Goal: Transaction & Acquisition: Purchase product/service

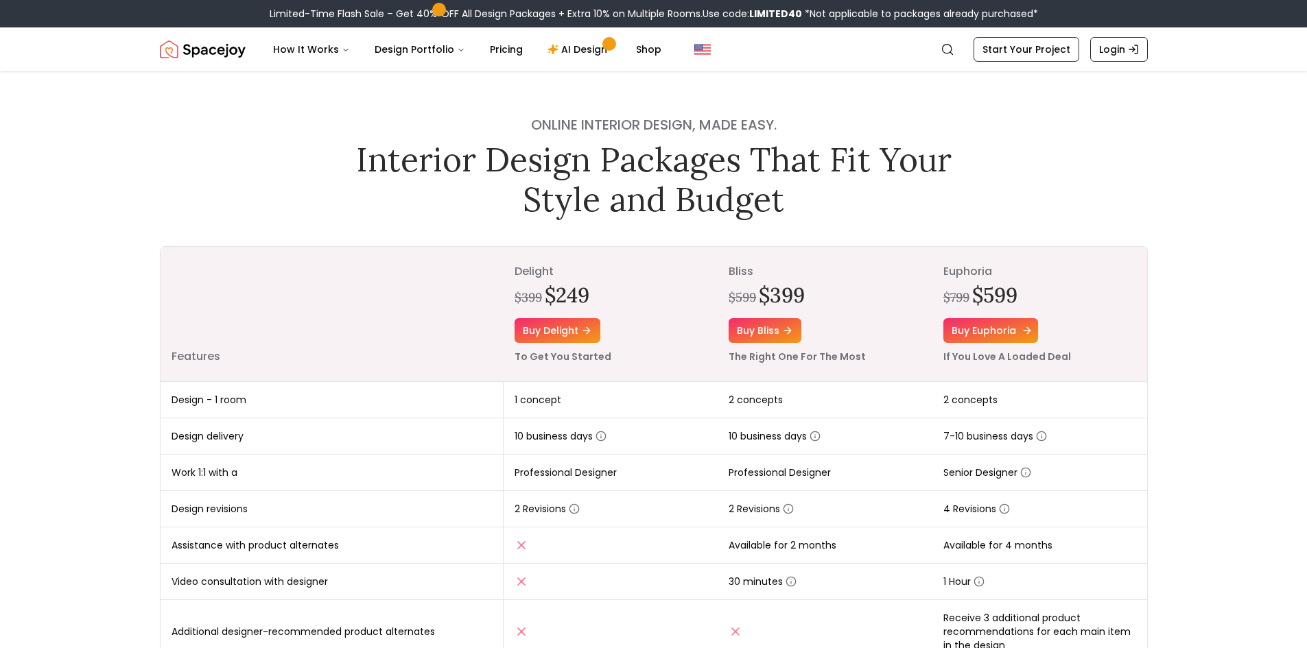
click at [993, 332] on link "Buy euphoria" at bounding box center [991, 330] width 95 height 25
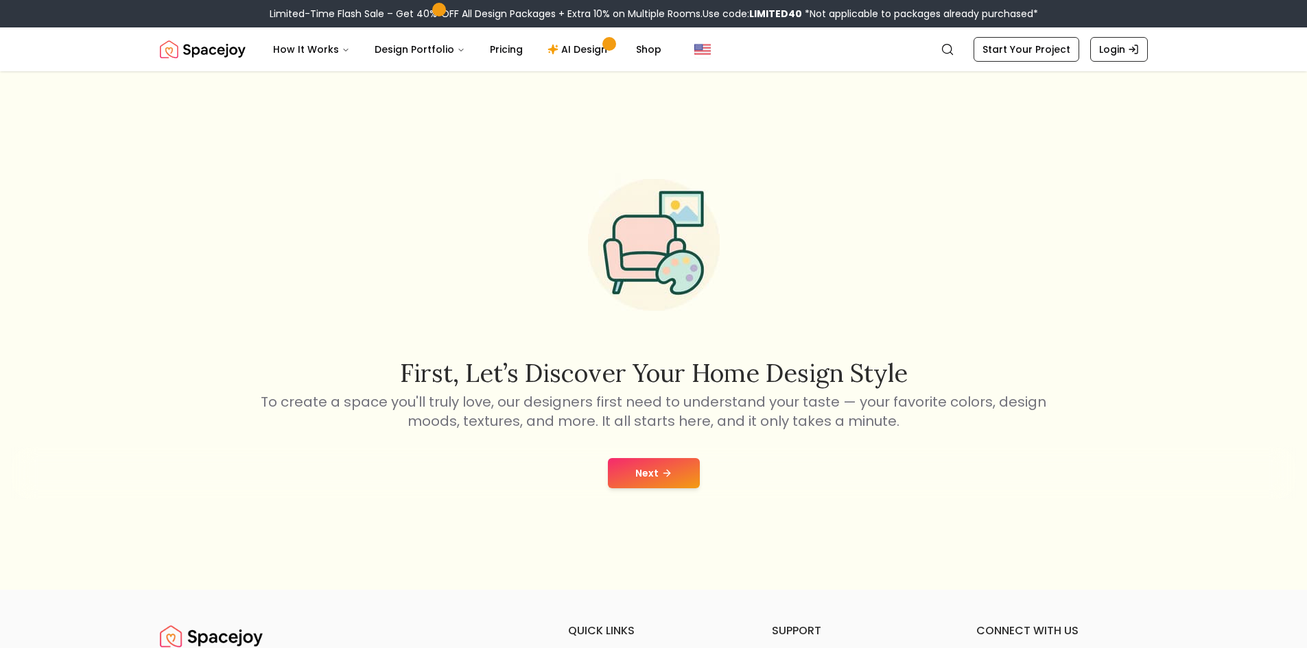
click at [644, 462] on button "Next" at bounding box center [654, 473] width 92 height 30
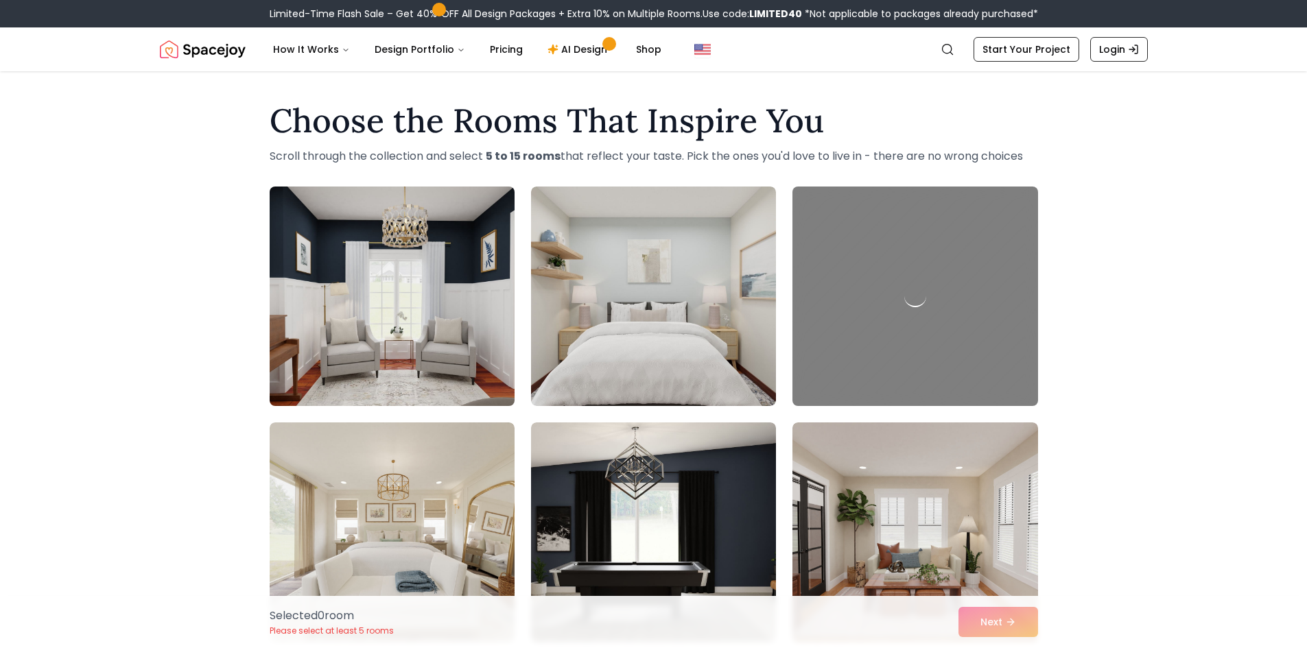
click at [425, 303] on img at bounding box center [391, 296] width 257 height 231
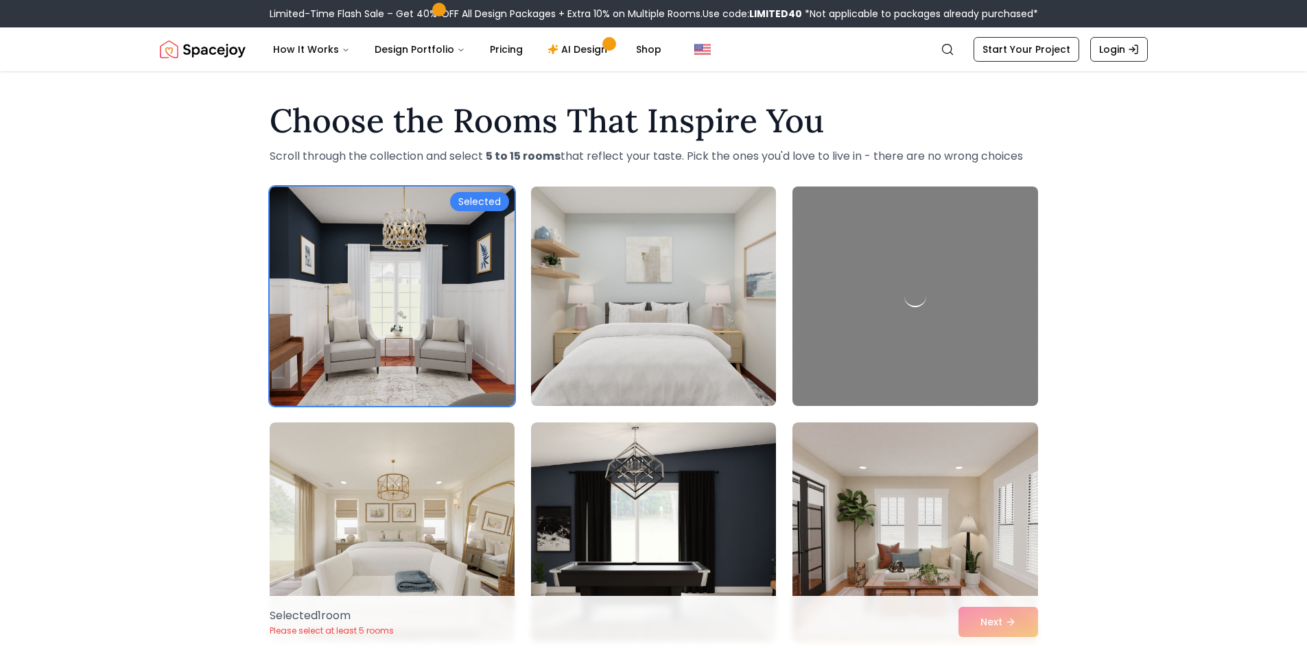
click at [710, 300] on img at bounding box center [653, 296] width 257 height 231
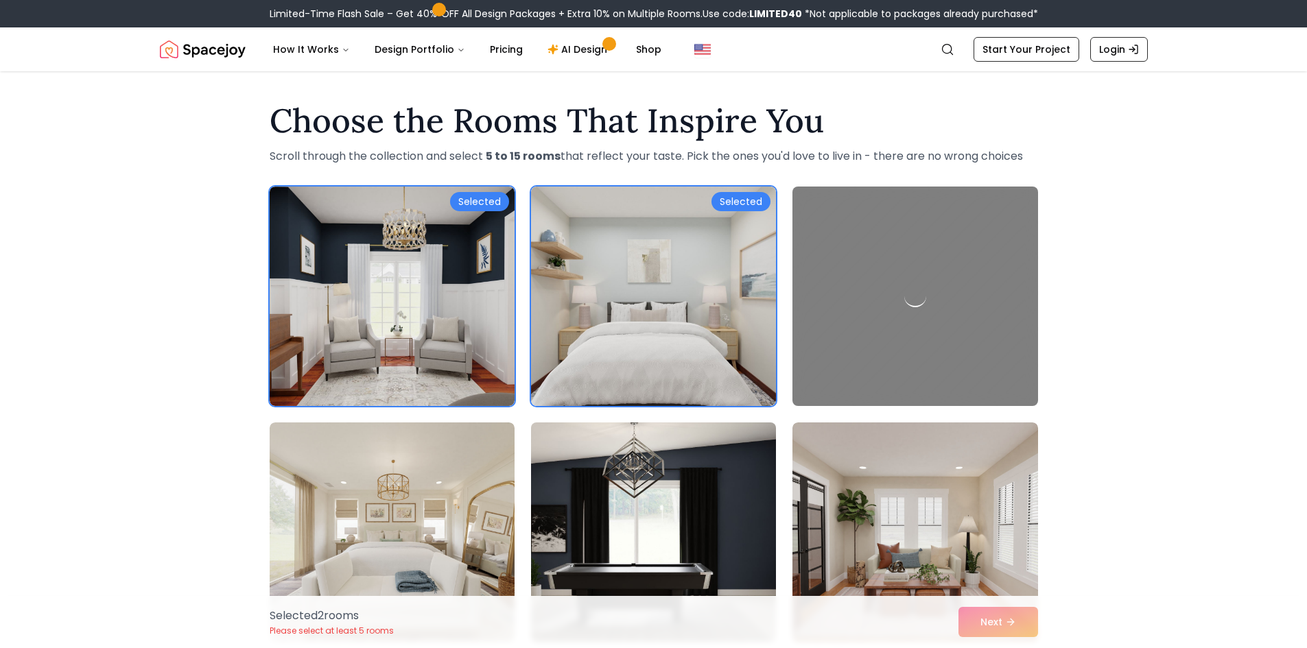
click at [703, 473] on img at bounding box center [653, 532] width 257 height 231
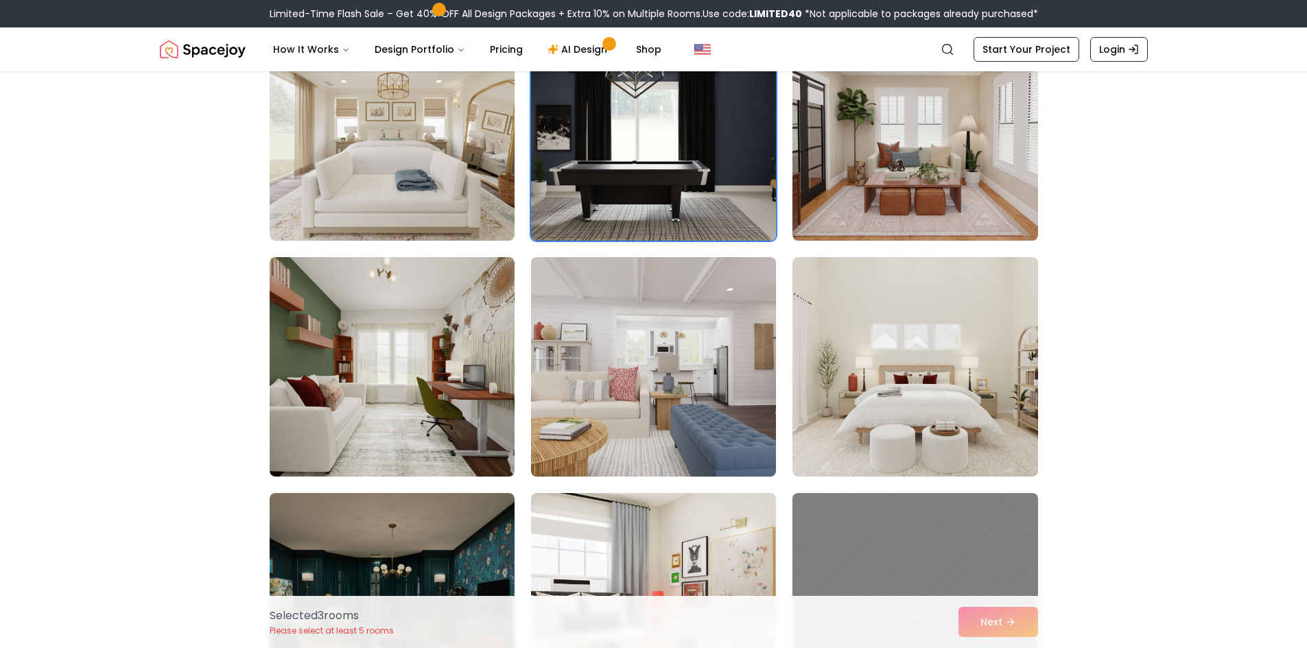
scroll to position [412, 0]
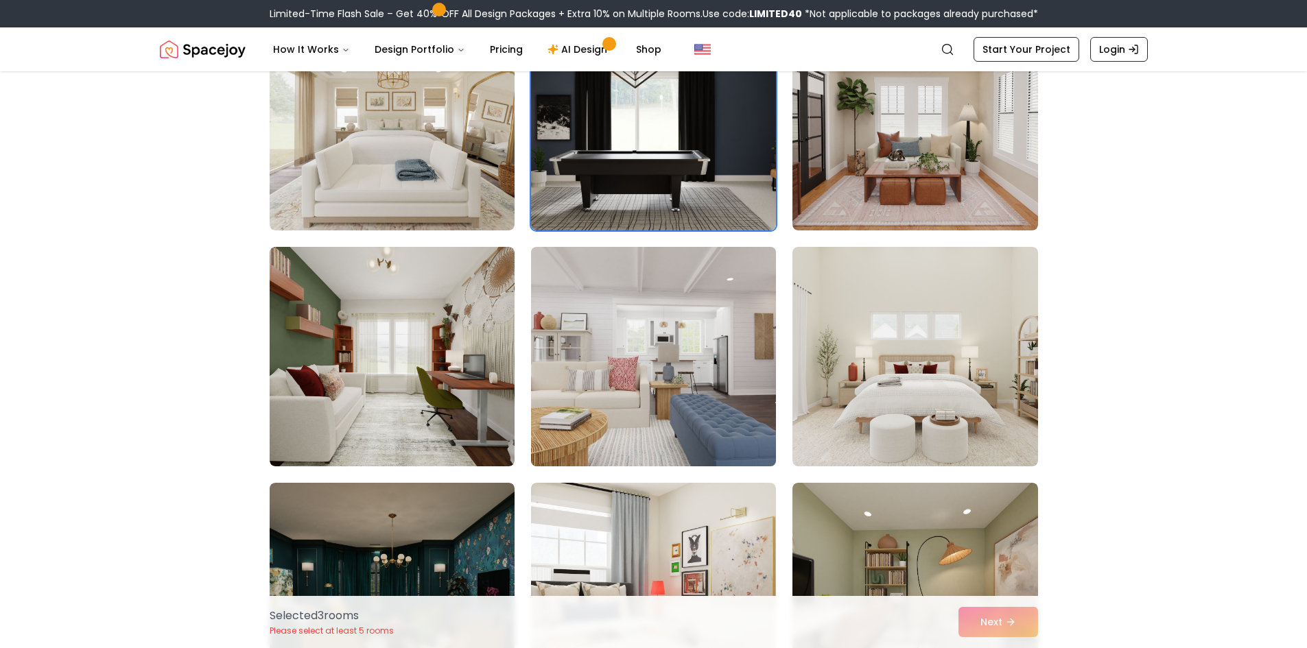
click at [683, 417] on img at bounding box center [653, 357] width 257 height 231
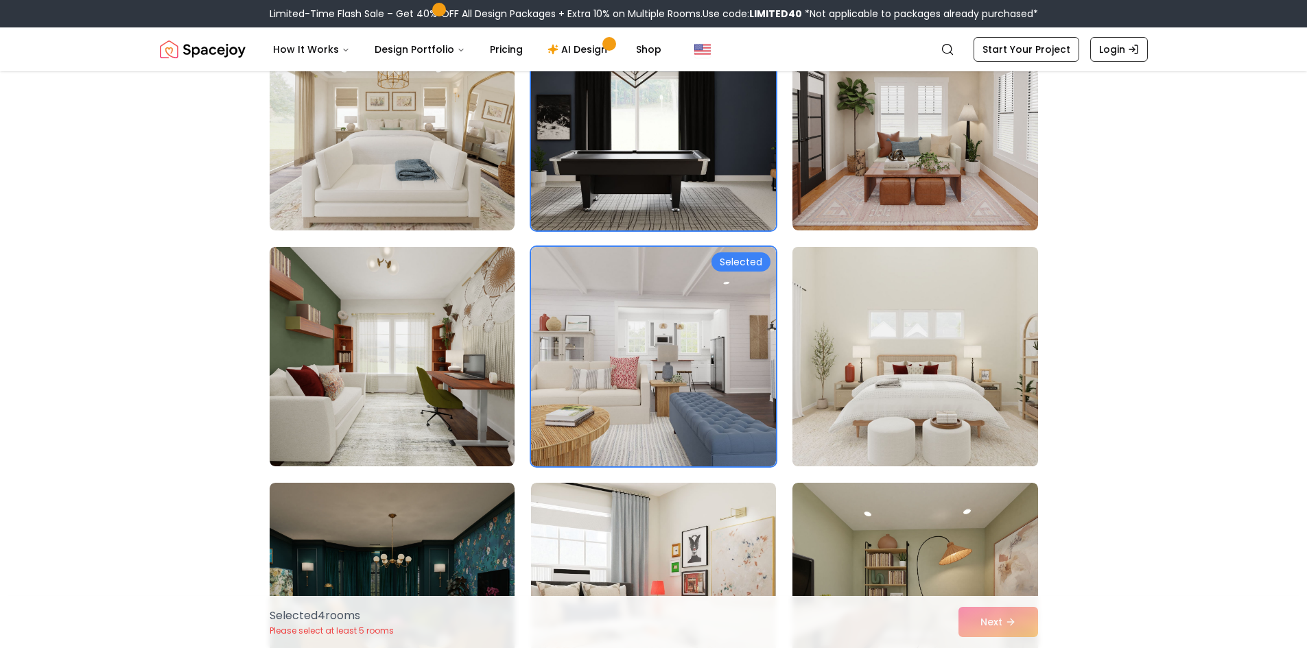
click at [887, 399] on img at bounding box center [914, 357] width 257 height 231
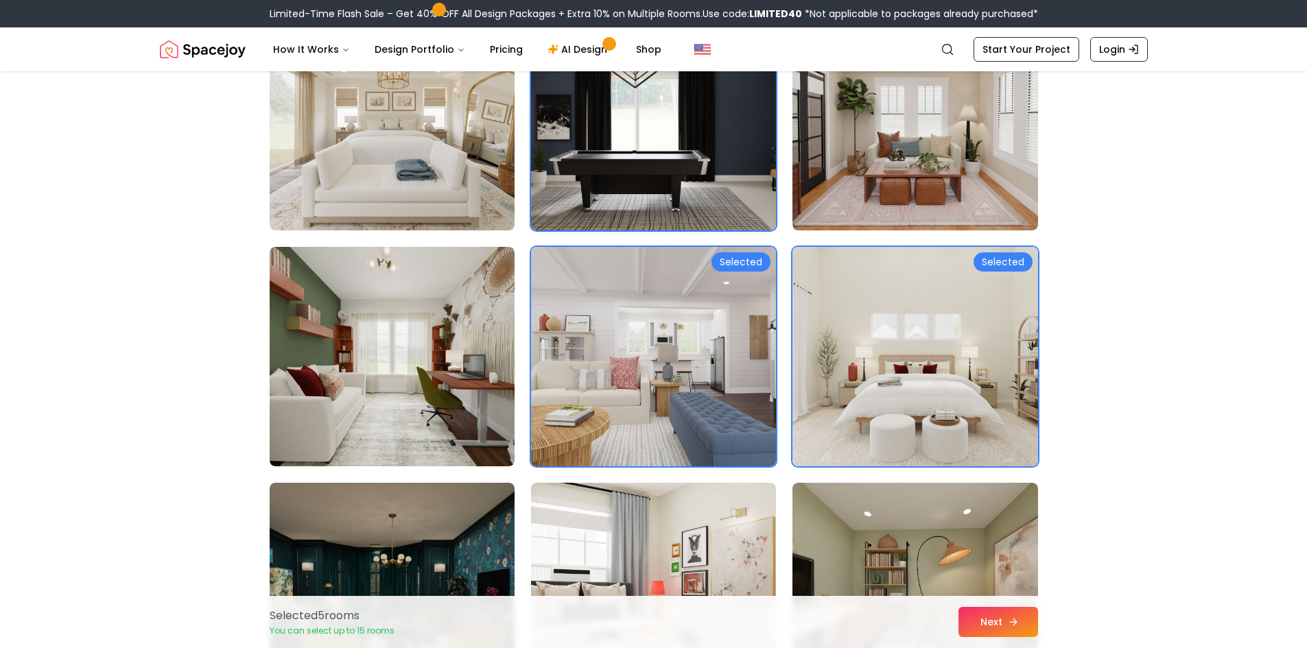
click at [985, 611] on button "Next" at bounding box center [999, 622] width 80 height 30
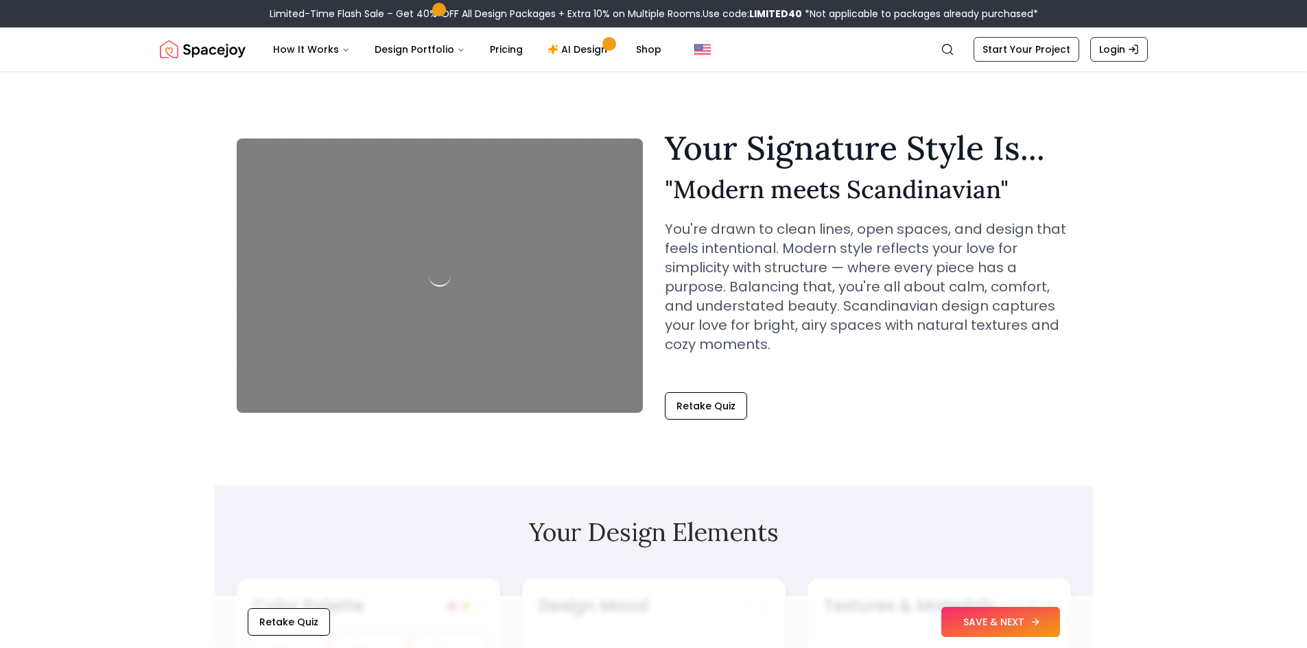
click at [976, 615] on button "SAVE & NEXT" at bounding box center [1000, 622] width 119 height 30
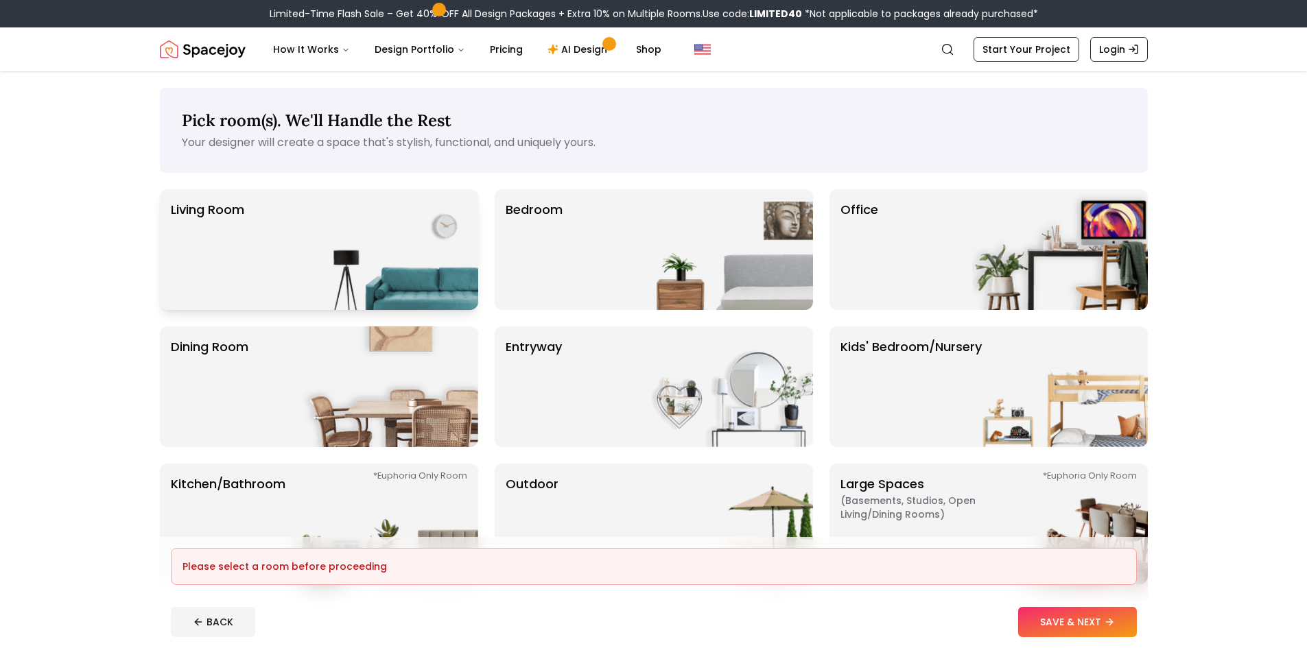
click at [265, 239] on div "Living Room" at bounding box center [319, 249] width 318 height 121
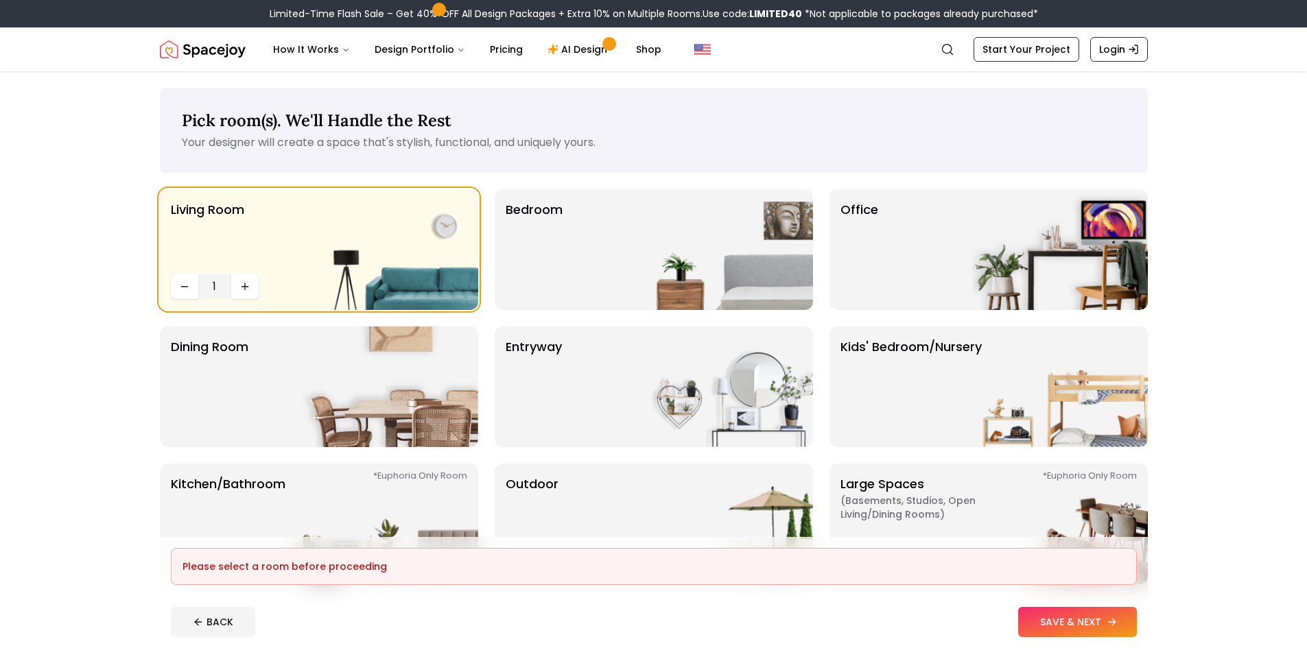
click at [1101, 628] on button "SAVE & NEXT" at bounding box center [1077, 622] width 119 height 30
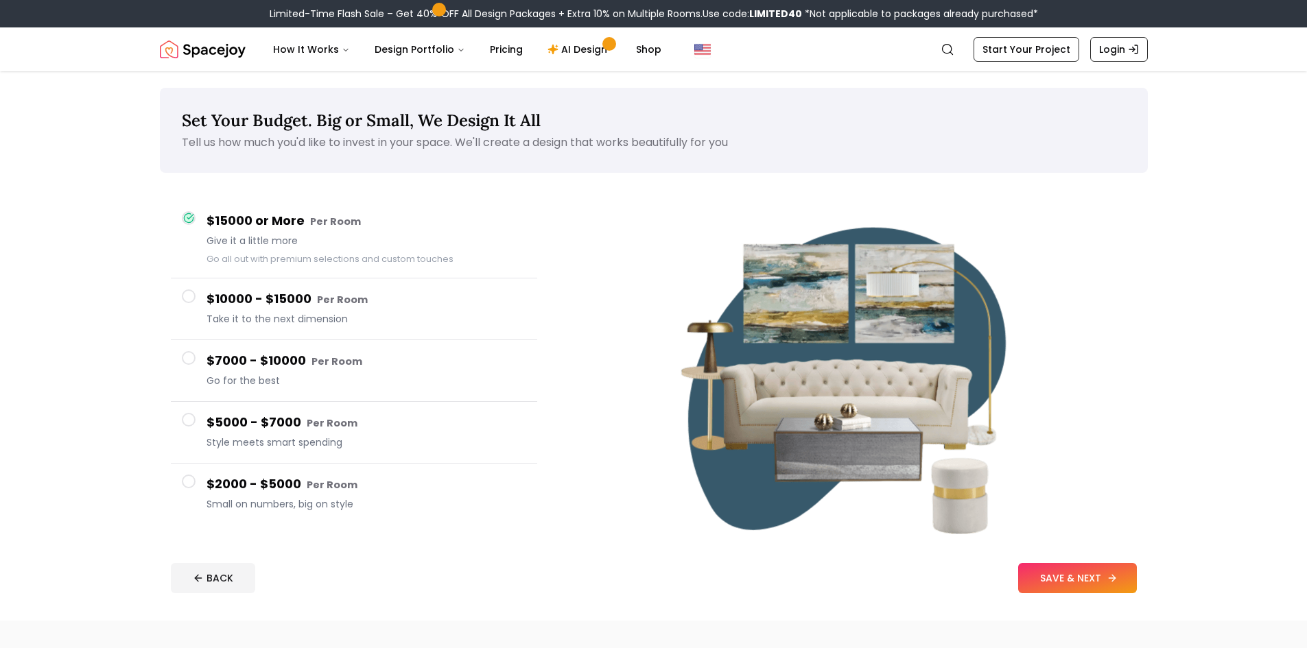
click at [1105, 587] on button "SAVE & NEXT" at bounding box center [1077, 578] width 119 height 30
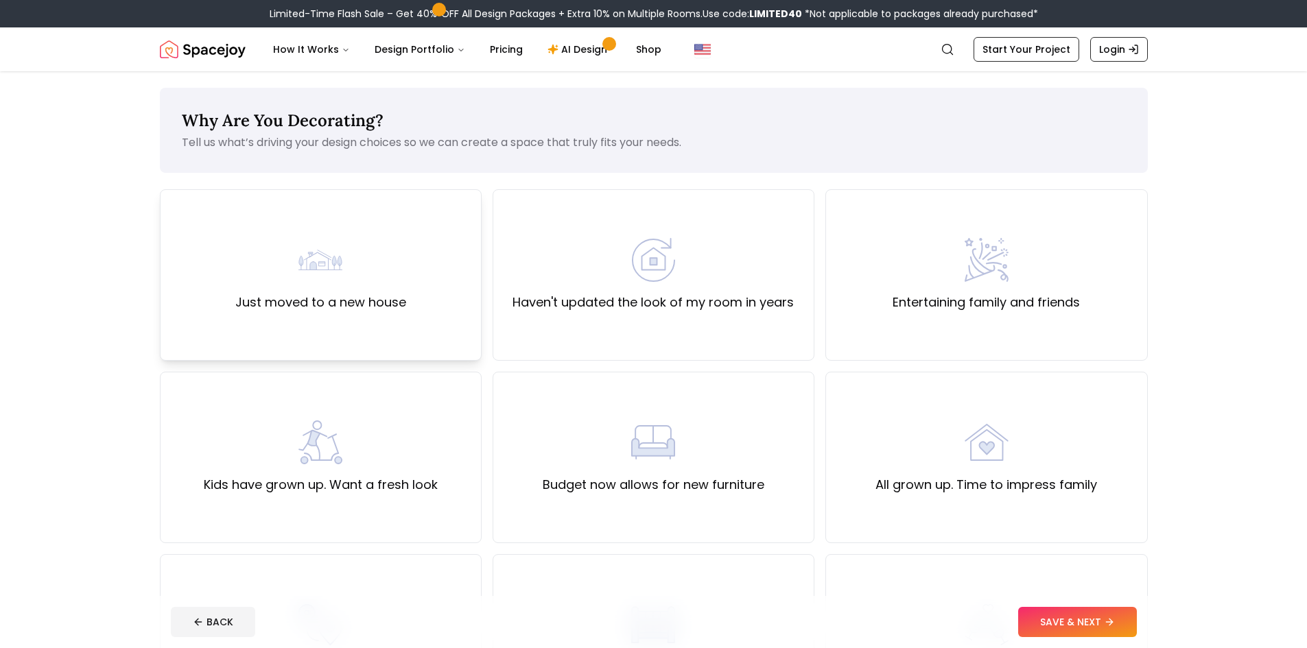
click at [368, 336] on div "Just moved to a new house" at bounding box center [321, 275] width 322 height 172
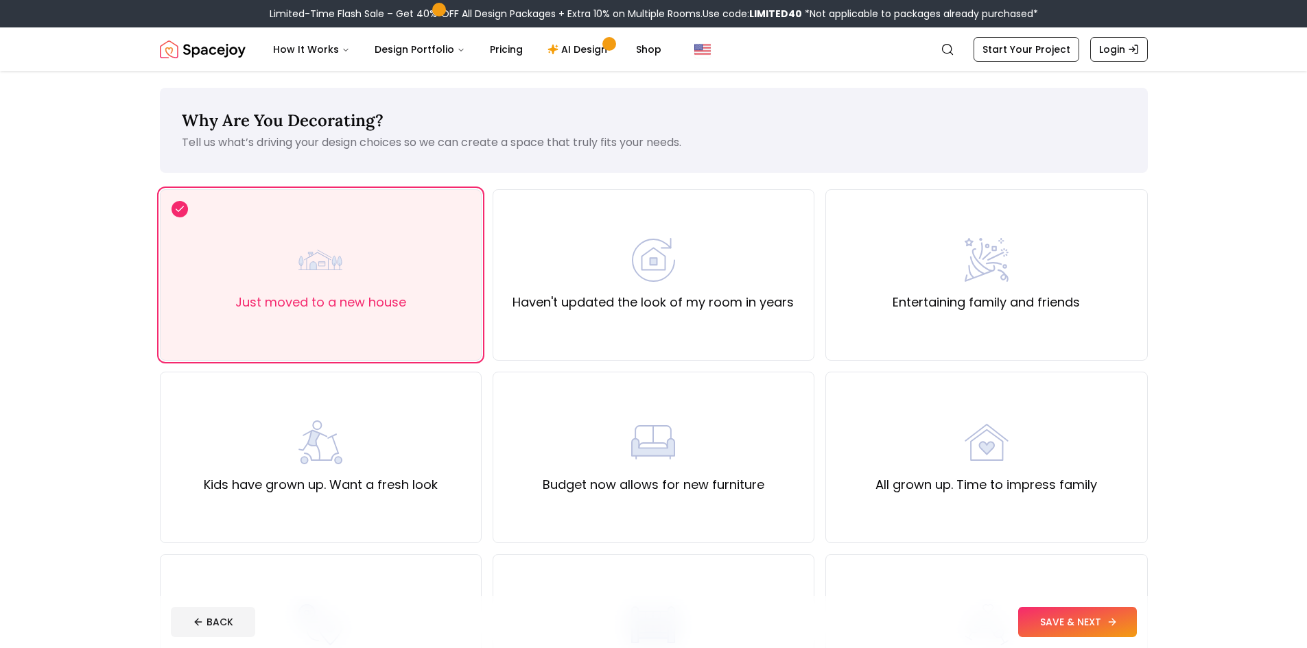
click at [1065, 618] on button "SAVE & NEXT" at bounding box center [1077, 622] width 119 height 30
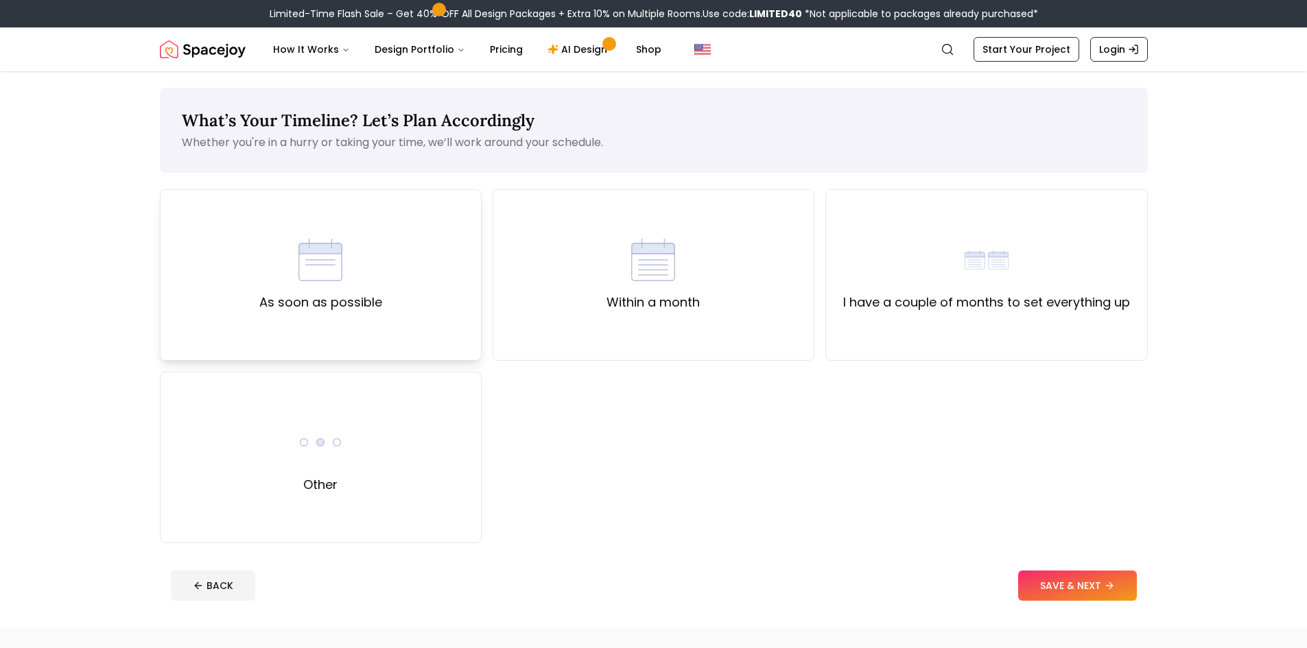
click at [395, 286] on div "As soon as possible" at bounding box center [321, 275] width 322 height 172
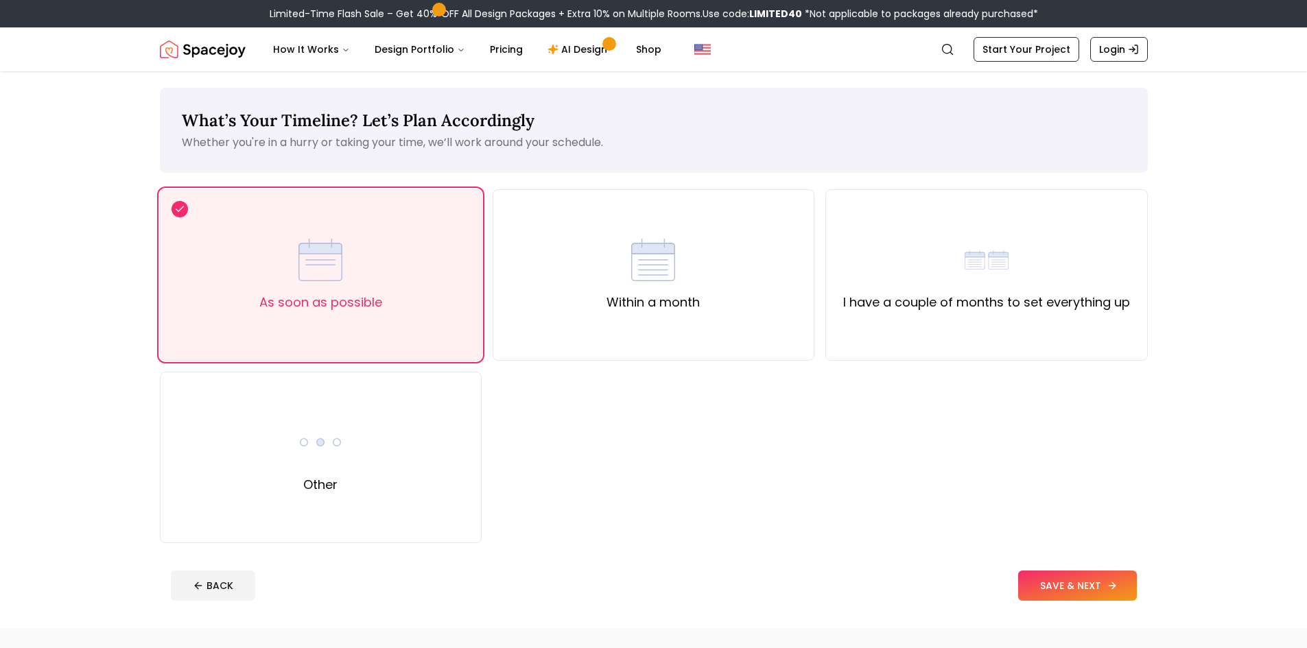
click at [1076, 572] on button "SAVE & NEXT" at bounding box center [1077, 586] width 119 height 30
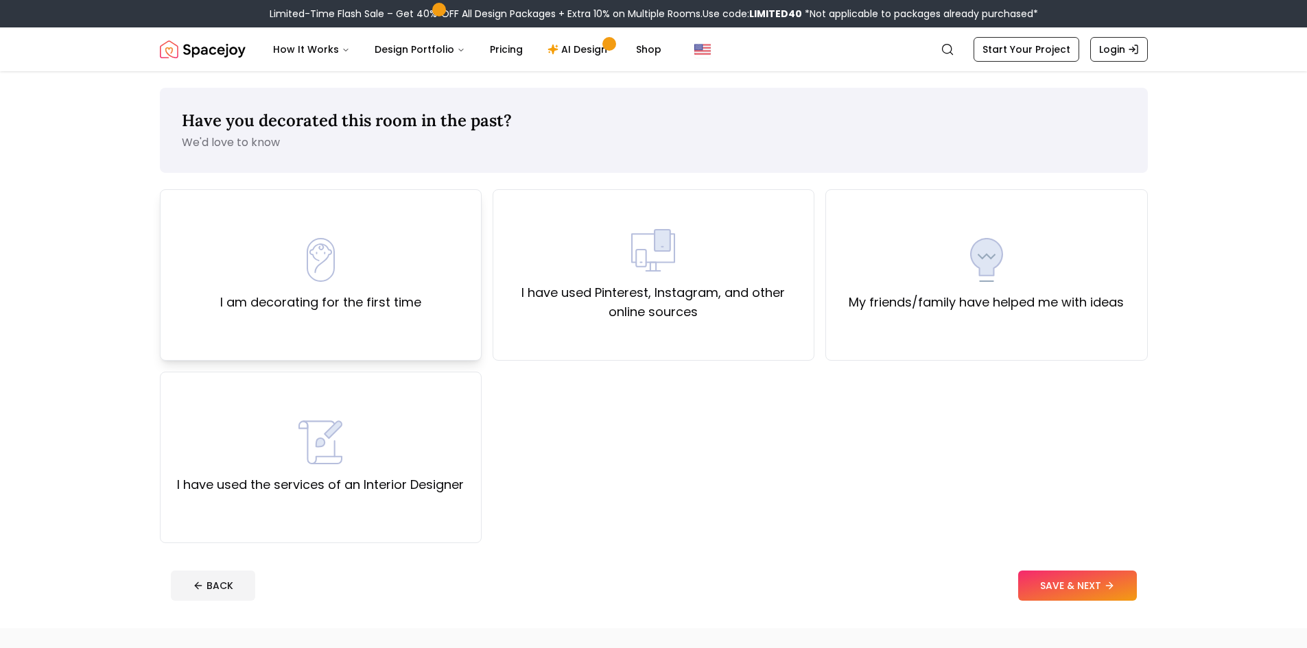
click at [250, 270] on div "I am decorating for the first time" at bounding box center [320, 275] width 201 height 74
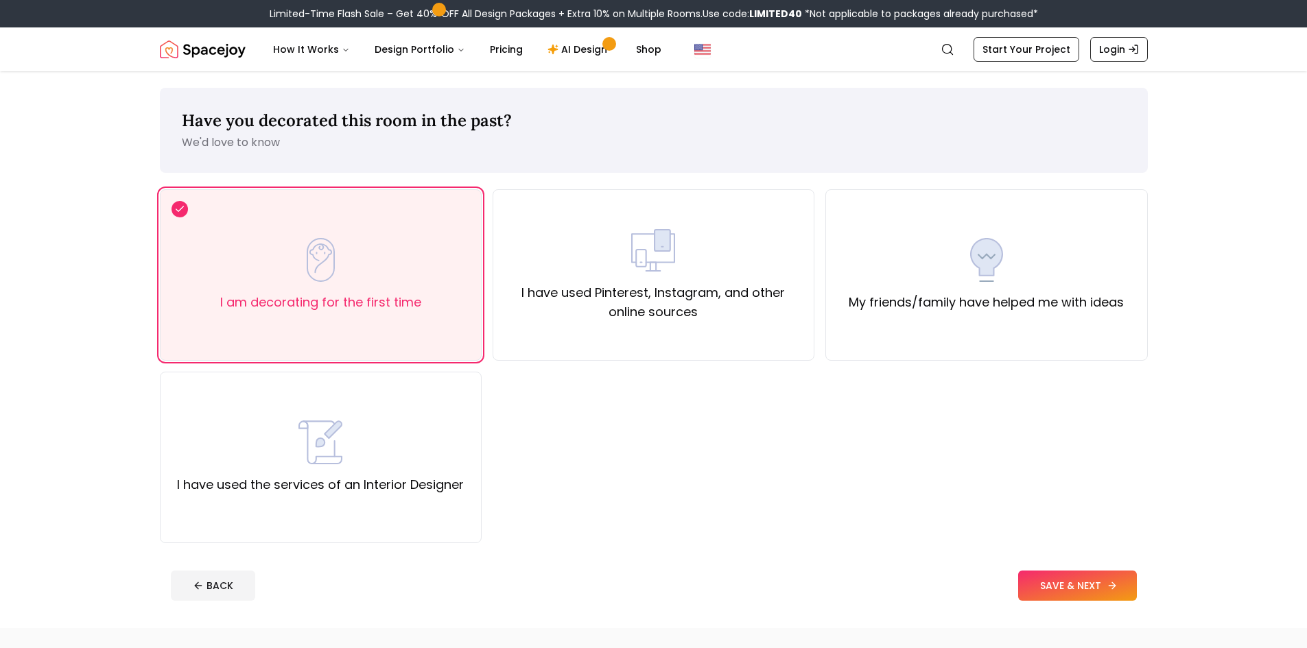
click at [1079, 583] on button "SAVE & NEXT" at bounding box center [1077, 586] width 119 height 30
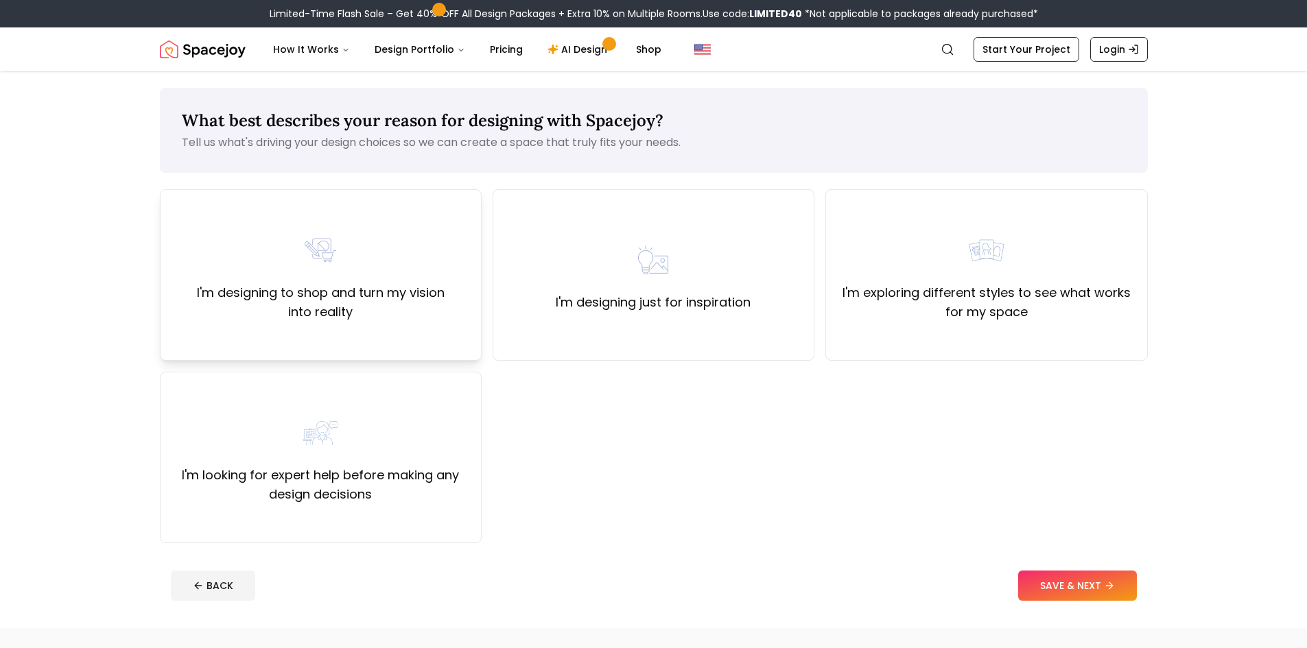
click at [338, 292] on label "I'm designing to shop and turn my vision into reality" at bounding box center [321, 302] width 298 height 38
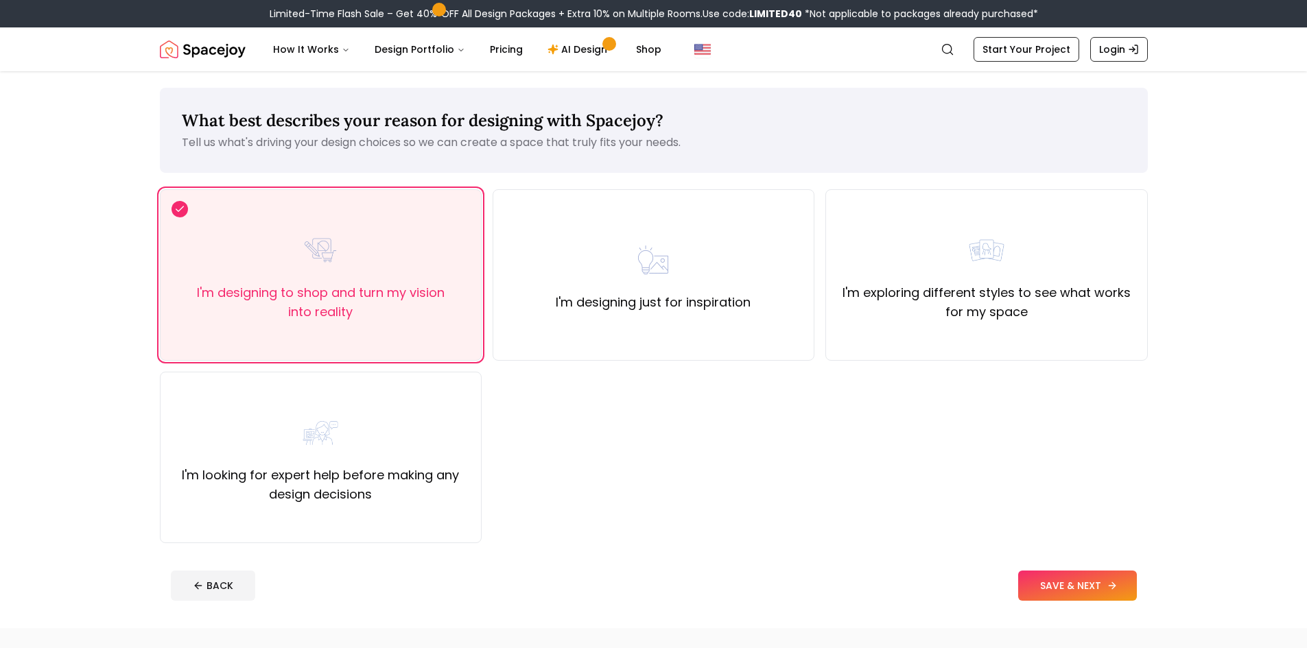
click at [1097, 581] on button "SAVE & NEXT" at bounding box center [1077, 586] width 119 height 30
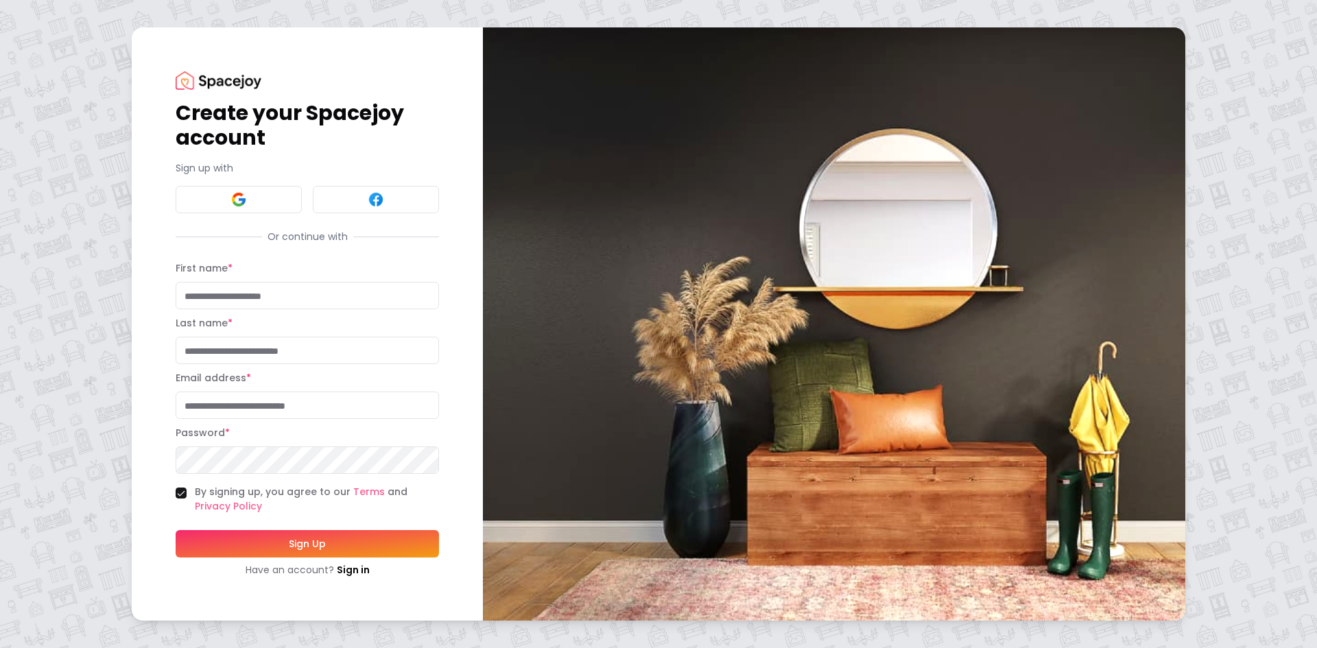
click at [246, 292] on input "First name *" at bounding box center [307, 295] width 263 height 27
type input "*****"
type input "*******"
type input "**********"
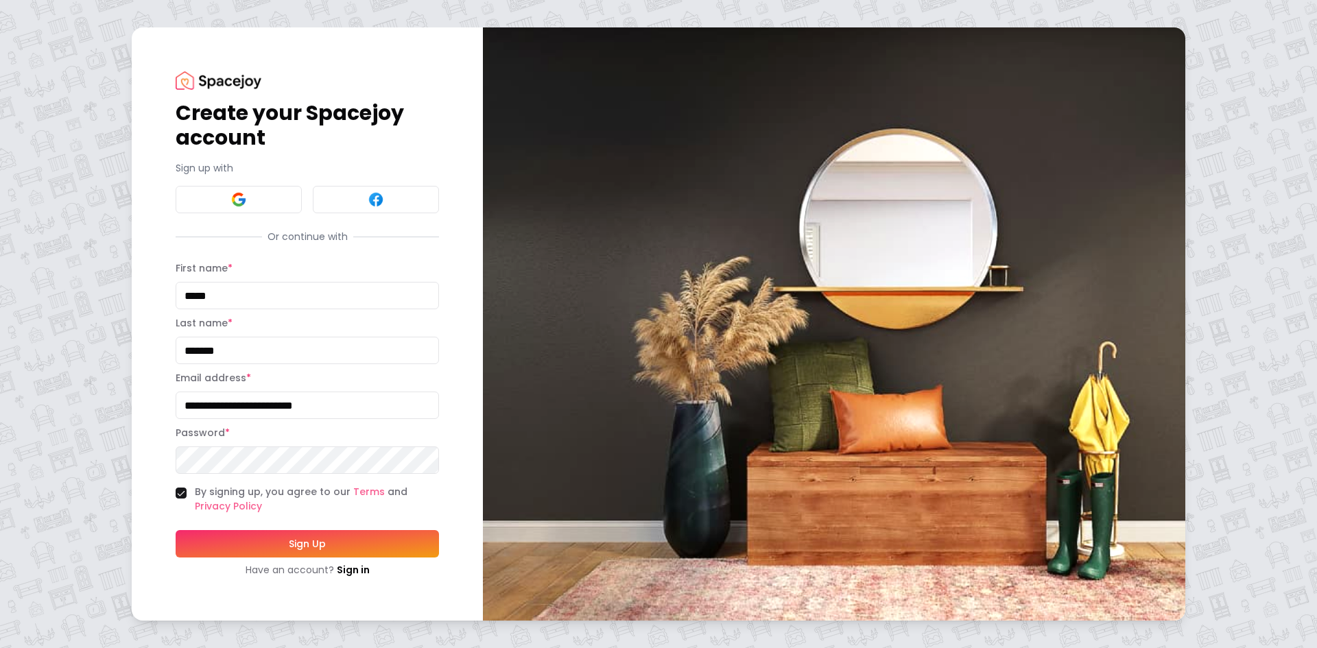
click at [340, 544] on button "Sign Up" at bounding box center [307, 543] width 263 height 27
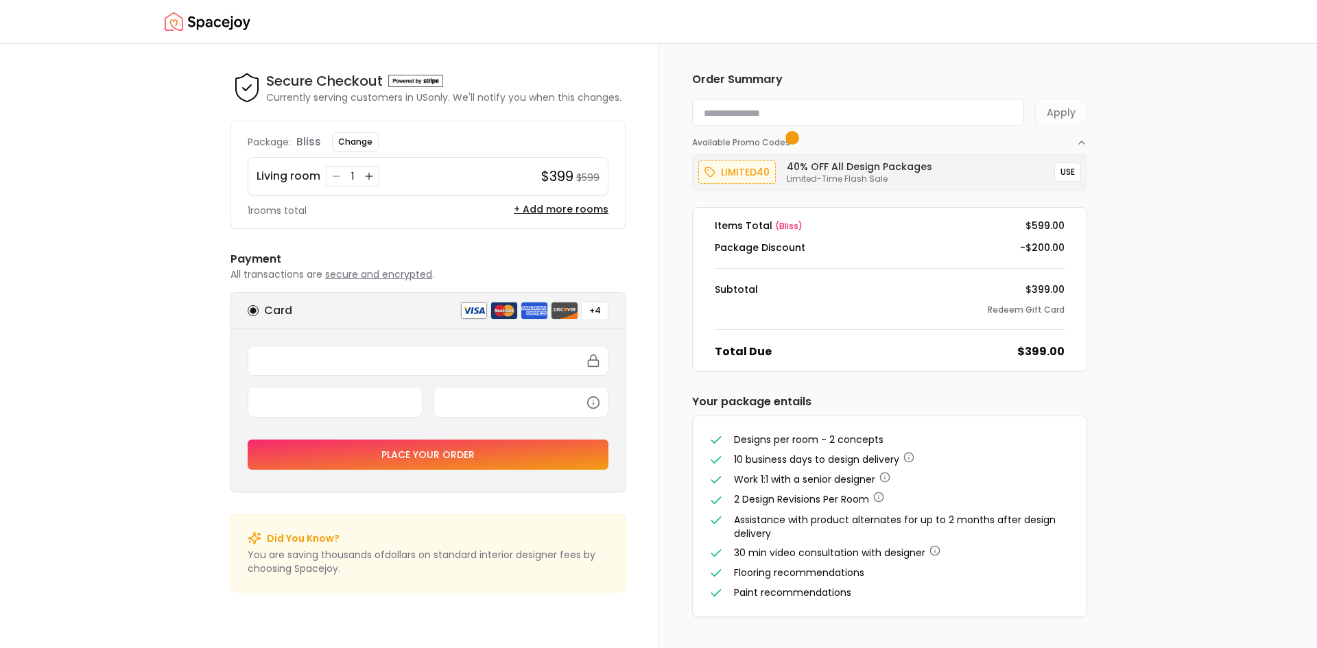
drag, startPoint x: 1102, startPoint y: 32, endPoint x: 310, endPoint y: 226, distance: 815.2
click at [310, 648] on div at bounding box center [658, 648] width 1317 height 0
click at [96, 75] on div "Secure Checkout Secure Checkout Currently serving customers in US only. We'll n…" at bounding box center [658, 346] width 1317 height 605
click at [1117, 174] on div "Order Summary Apply Available Promo Codes limited40 40% OFF All Design Packages…" at bounding box center [889, 344] width 461 height 601
drag, startPoint x: 1111, startPoint y: 32, endPoint x: 371, endPoint y: 176, distance: 754.2
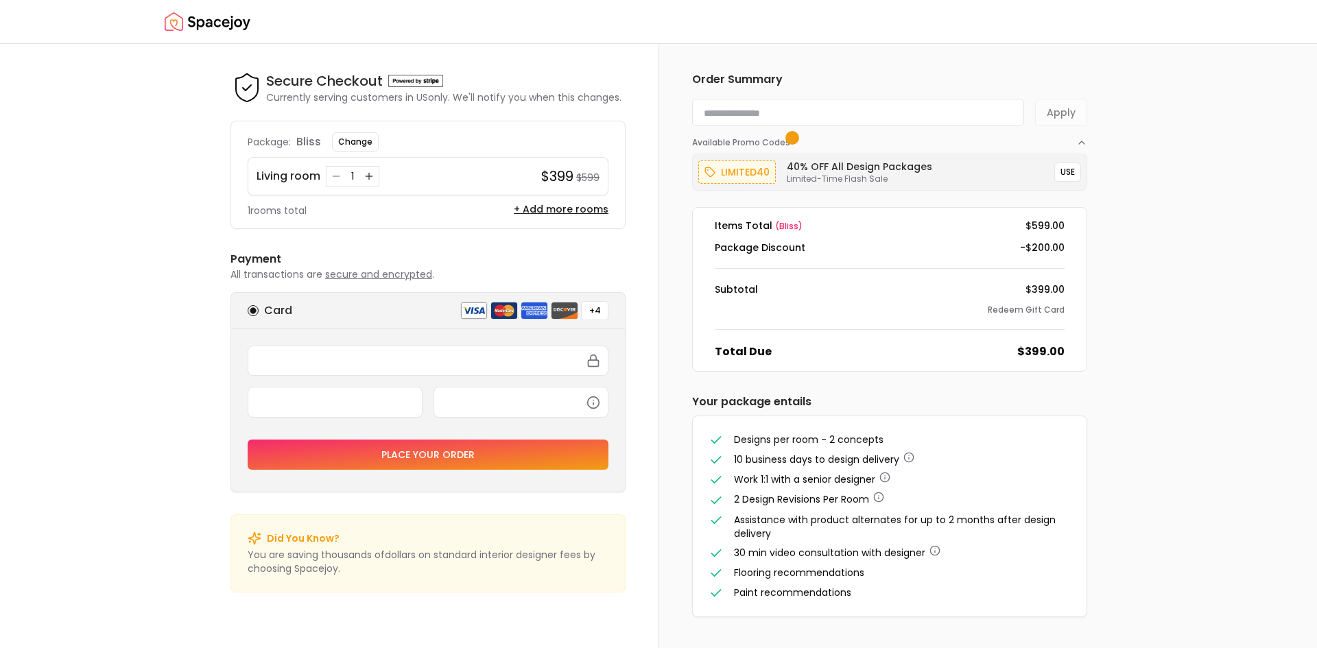
click at [375, 648] on div at bounding box center [658, 648] width 1317 height 0
drag, startPoint x: 361, startPoint y: 167, endPoint x: 272, endPoint y: 191, distance: 91.7
click at [272, 648] on div at bounding box center [658, 648] width 1317 height 0
drag, startPoint x: 273, startPoint y: 197, endPoint x: 209, endPoint y: 220, distance: 67.7
click at [209, 648] on div at bounding box center [658, 648] width 1317 height 0
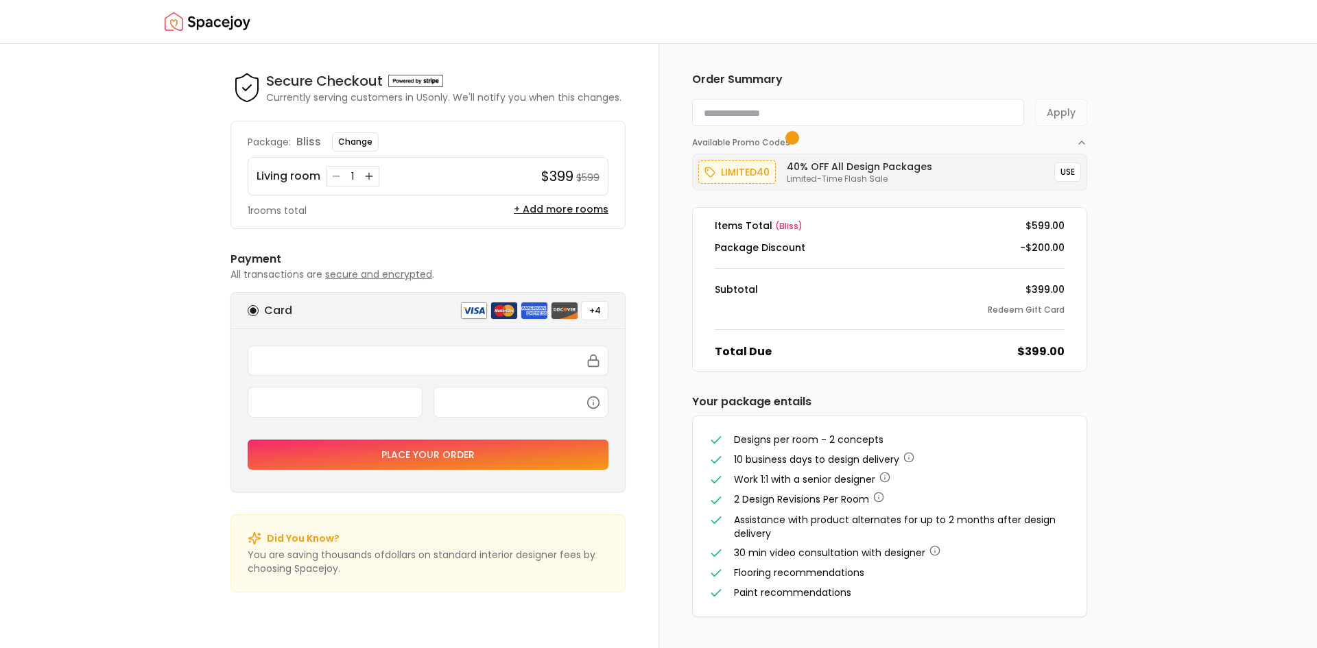
click at [949, 72] on h6 "Order Summary" at bounding box center [889, 79] width 395 height 16
click at [863, 108] on input at bounding box center [858, 112] width 332 height 27
type input "****"
click at [1284, 648] on div at bounding box center [658, 648] width 1317 height 0
click at [1285, 648] on div at bounding box center [658, 648] width 1317 height 0
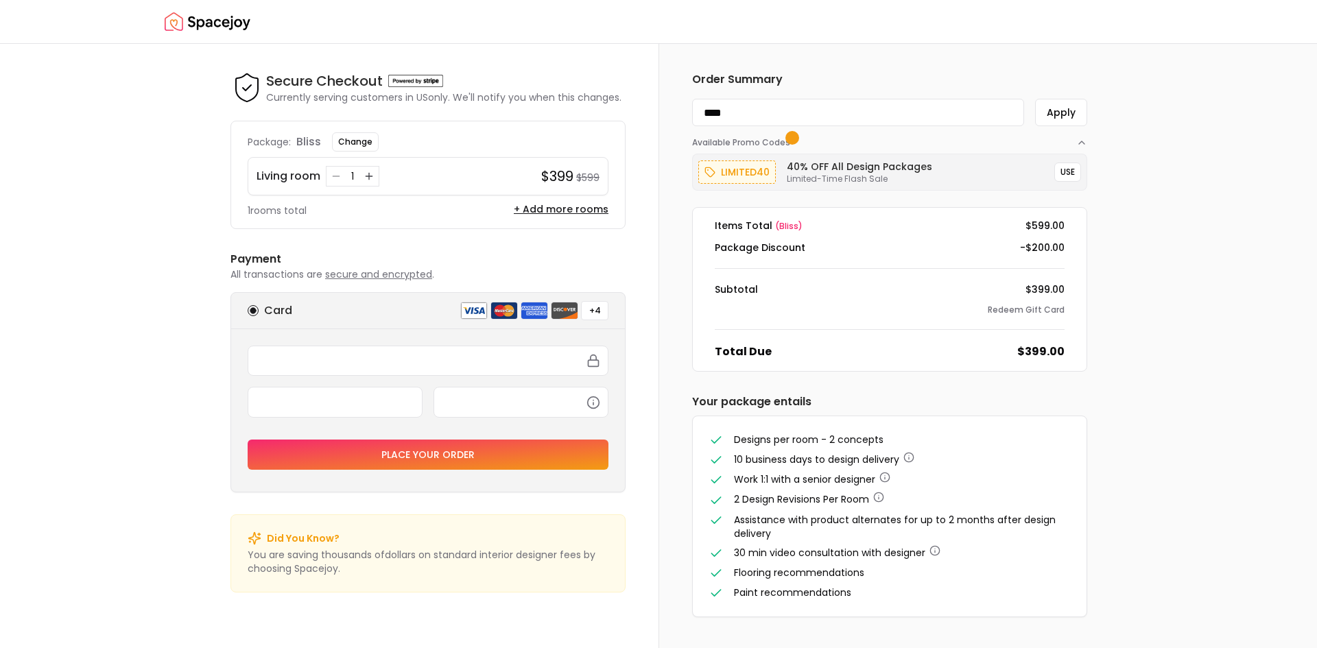
click at [1226, 648] on div at bounding box center [658, 648] width 1317 height 0
click at [139, 383] on div "Secure Checkout Secure Checkout Currently serving customers in [GEOGRAPHIC_DATA…" at bounding box center [658, 346] width 1317 height 605
click at [1267, 648] on div at bounding box center [658, 648] width 1317 height 0
click at [1224, 648] on div at bounding box center [658, 648] width 1317 height 0
click at [1273, 648] on div at bounding box center [658, 648] width 1317 height 0
